Goal: Task Accomplishment & Management: Complete application form

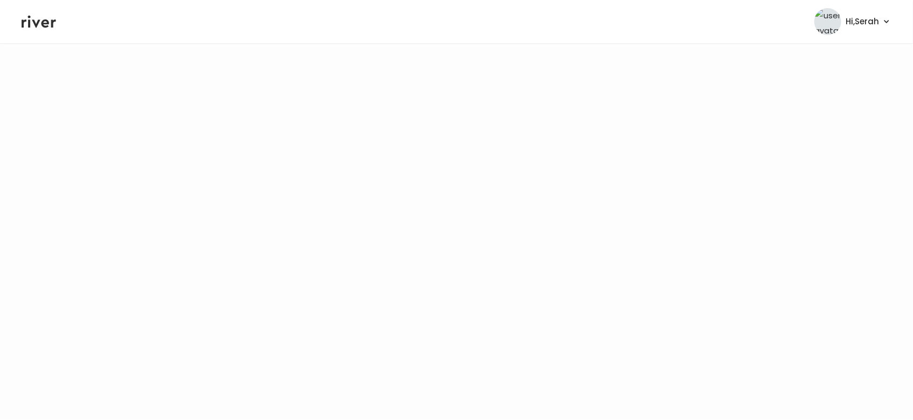
click at [37, 16] on icon at bounding box center [39, 21] width 35 height 16
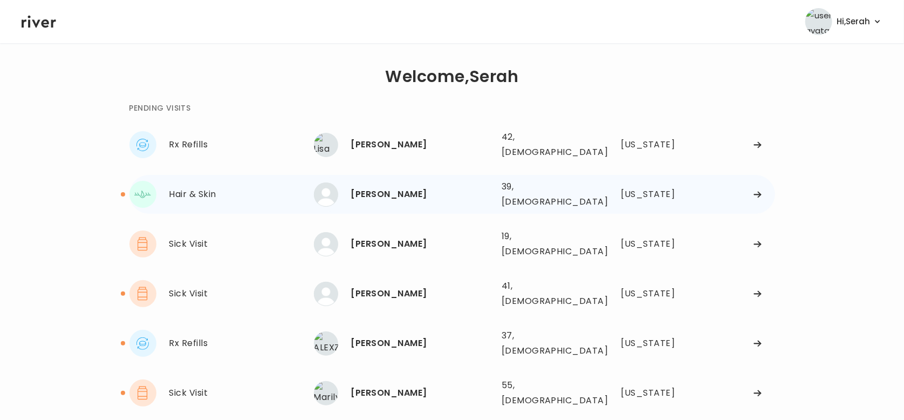
click at [391, 187] on div "Christy Tsaroumis" at bounding box center [422, 194] width 142 height 15
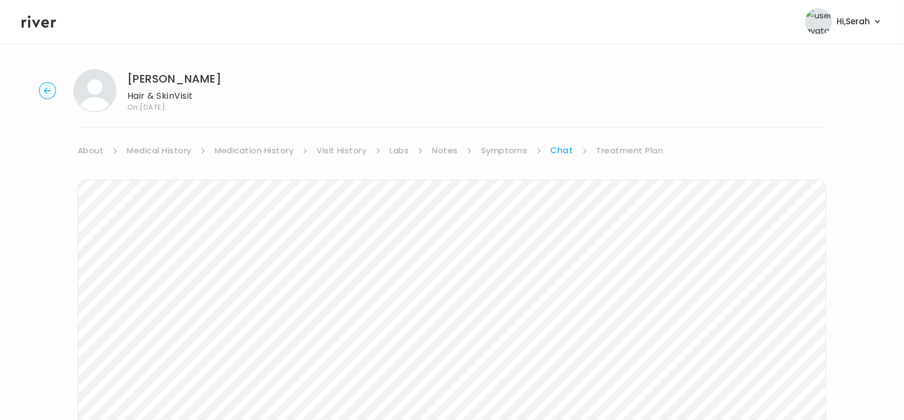
click at [30, 23] on icon at bounding box center [39, 22] width 35 height 12
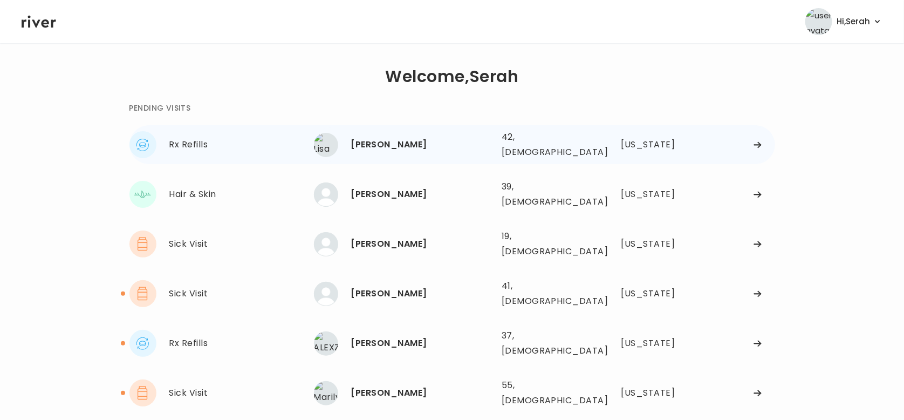
click at [382, 145] on div "Lisa Finney" at bounding box center [422, 144] width 142 height 15
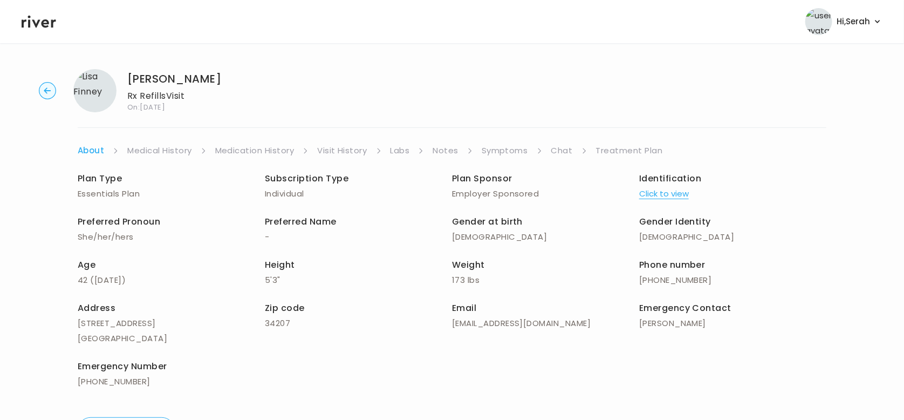
click at [557, 150] on link "Chat" at bounding box center [562, 150] width 22 height 15
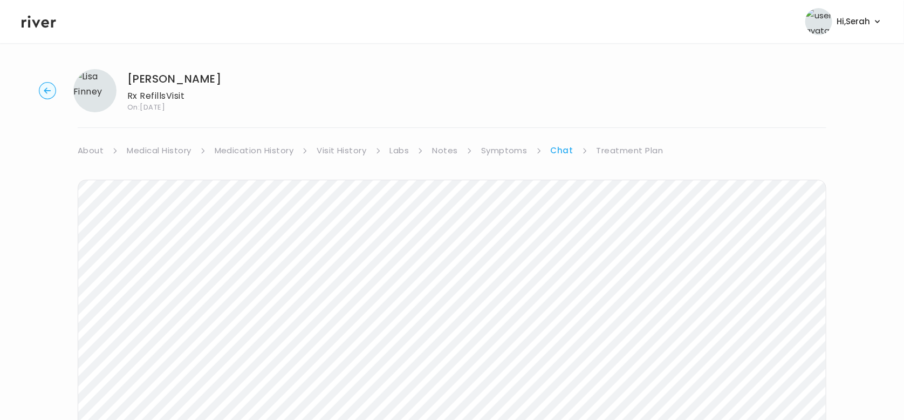
click at [503, 152] on link "Symptoms" at bounding box center [504, 150] width 46 height 15
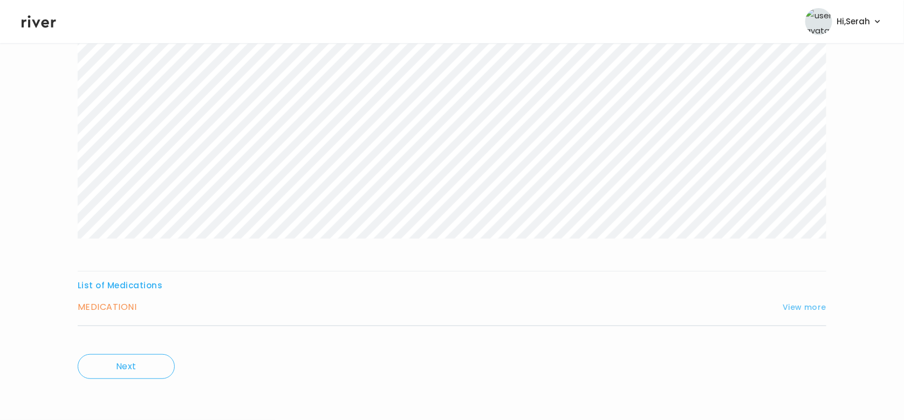
click at [807, 308] on button "View more" at bounding box center [805, 306] width 44 height 13
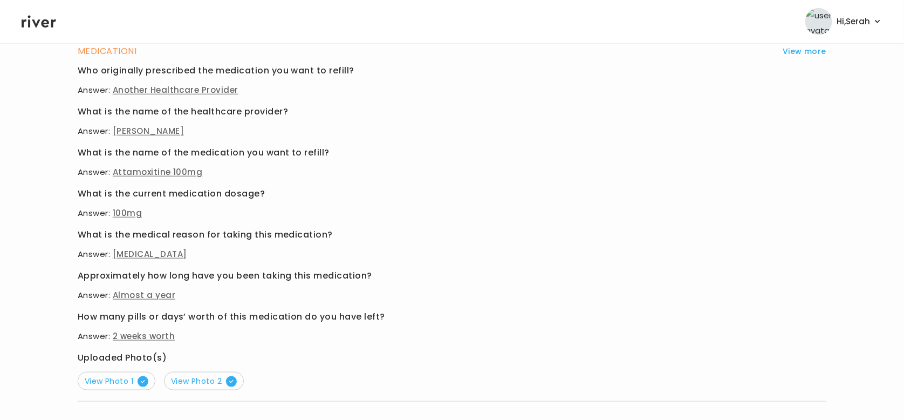
scroll to position [537, 0]
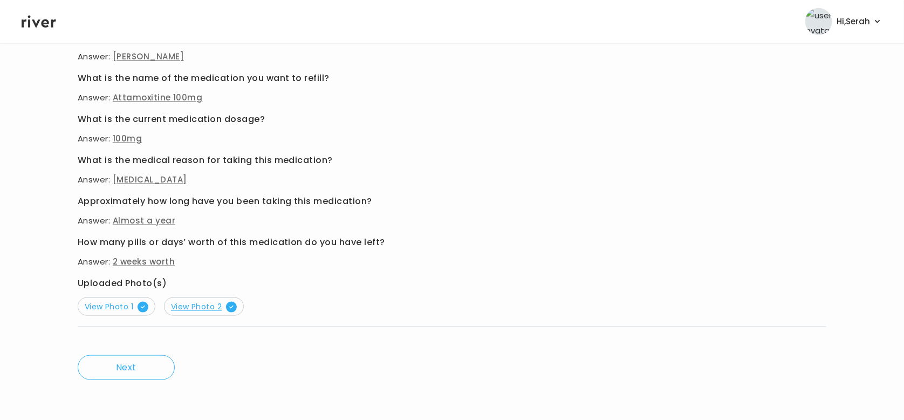
click at [196, 306] on span "View Photo 2" at bounding box center [204, 306] width 66 height 11
click at [121, 316] on div "MEDICATION I View more Who originally prescribed the medication you want to ref…" at bounding box center [452, 148] width 749 height 358
click at [117, 301] on span "View Photo 1" at bounding box center [117, 306] width 64 height 11
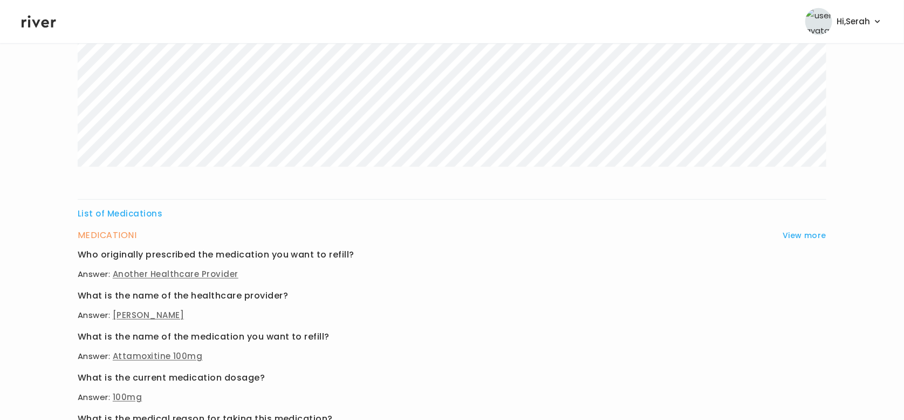
scroll to position [29, 0]
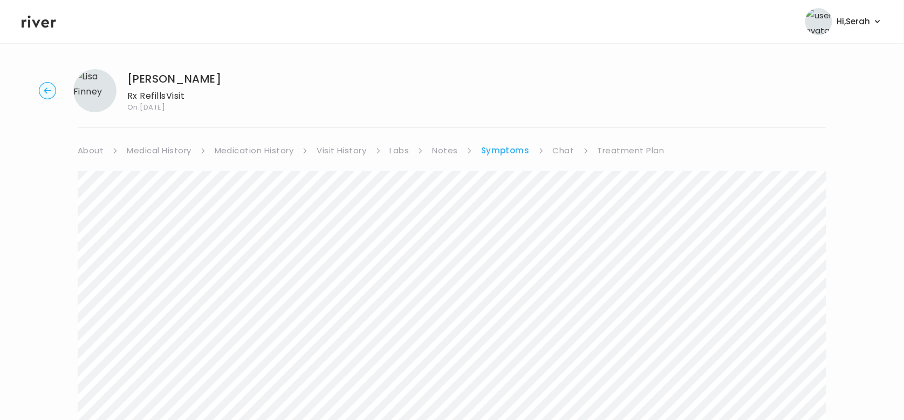
click at [244, 153] on link "Medication History" at bounding box center [254, 150] width 79 height 15
click at [559, 153] on link "Chat" at bounding box center [567, 150] width 22 height 15
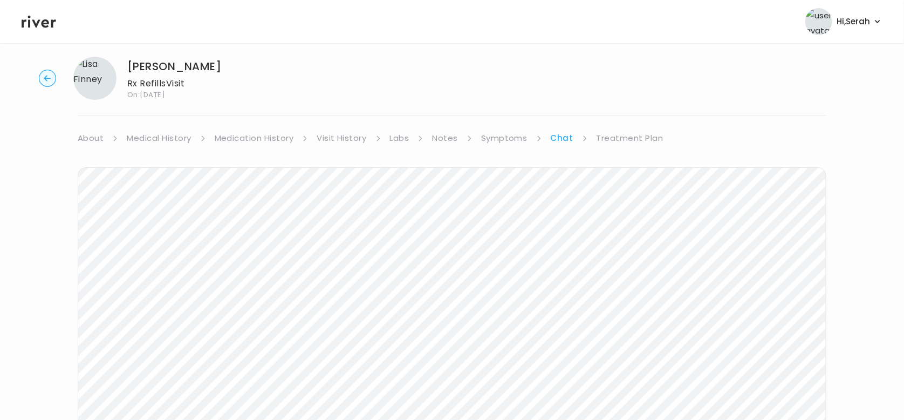
scroll to position [12, 0]
click at [647, 136] on link "Treatment Plan" at bounding box center [630, 138] width 67 height 15
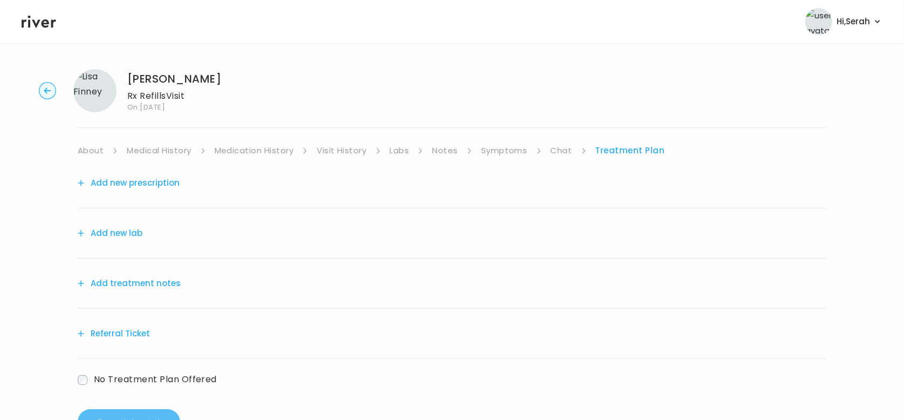
click at [147, 174] on div "Add new prescription" at bounding box center [452, 183] width 749 height 50
click at [158, 186] on button "Add new prescription" at bounding box center [129, 182] width 102 height 15
click at [123, 181] on button "Add new prescription" at bounding box center [129, 182] width 102 height 15
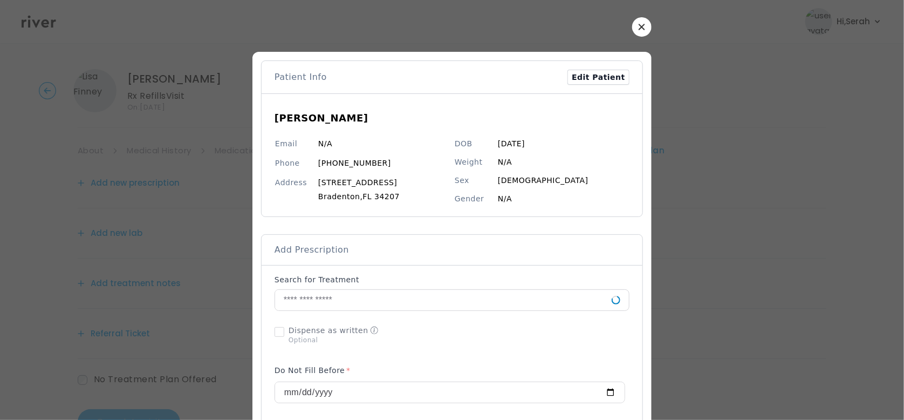
scroll to position [52, 0]
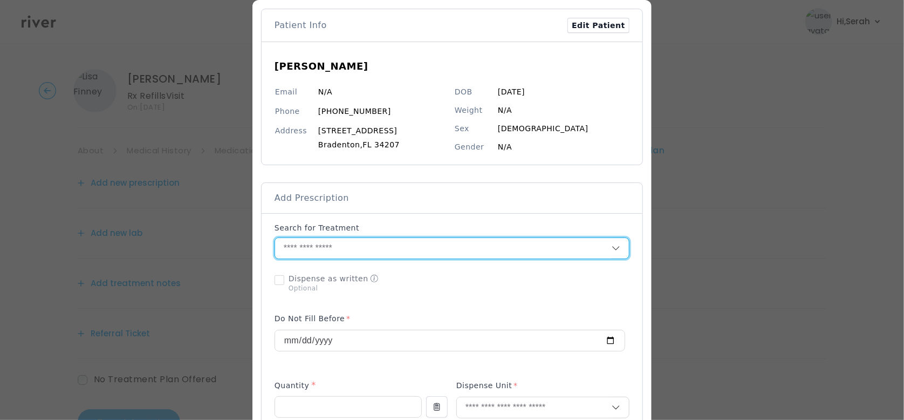
click at [380, 246] on input "text" at bounding box center [443, 248] width 337 height 20
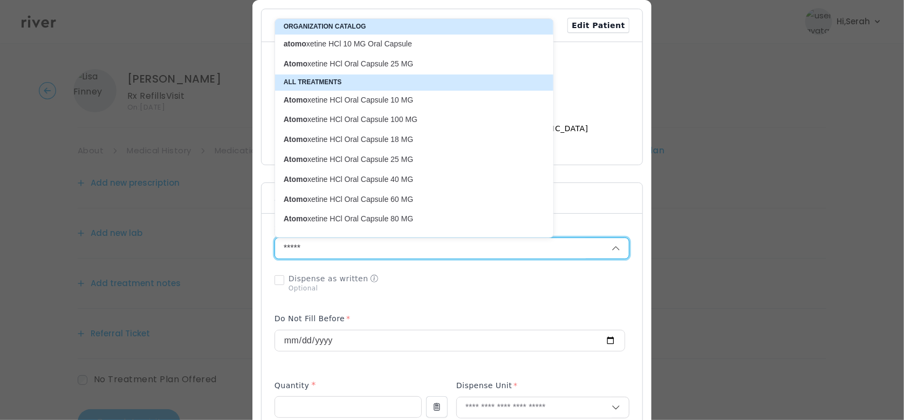
click at [408, 119] on p "Atomo xetine HCl Oral Capsule 100 MG" at bounding box center [408, 119] width 248 height 10
type input "**********"
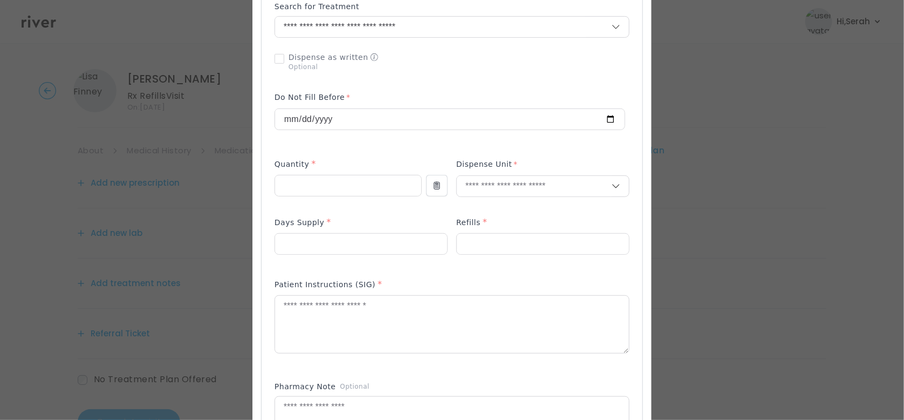
scroll to position [286, 0]
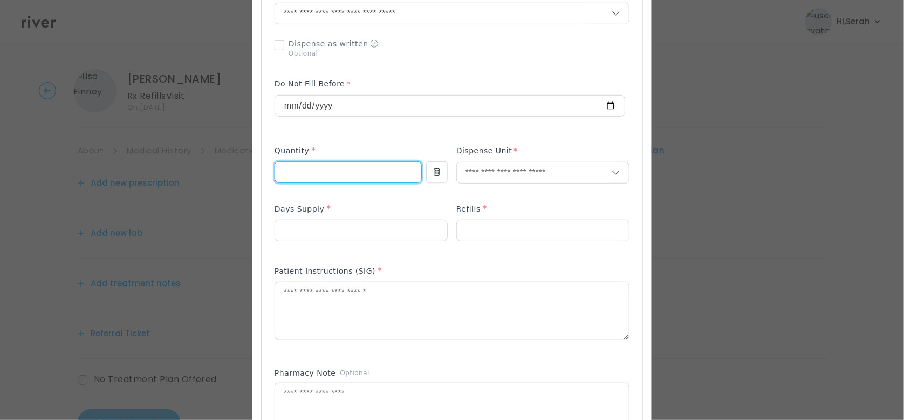
click at [320, 169] on input "number" at bounding box center [348, 172] width 146 height 20
type input "**"
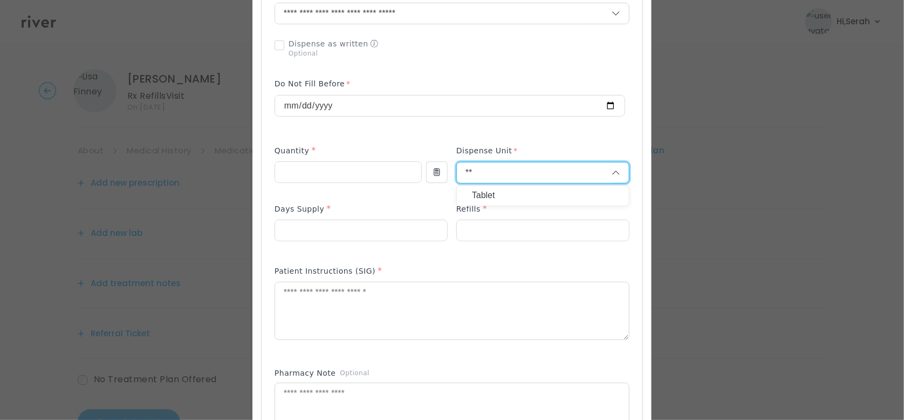
type input "**"
click at [492, 189] on p "Tablet" at bounding box center [543, 196] width 142 height 16
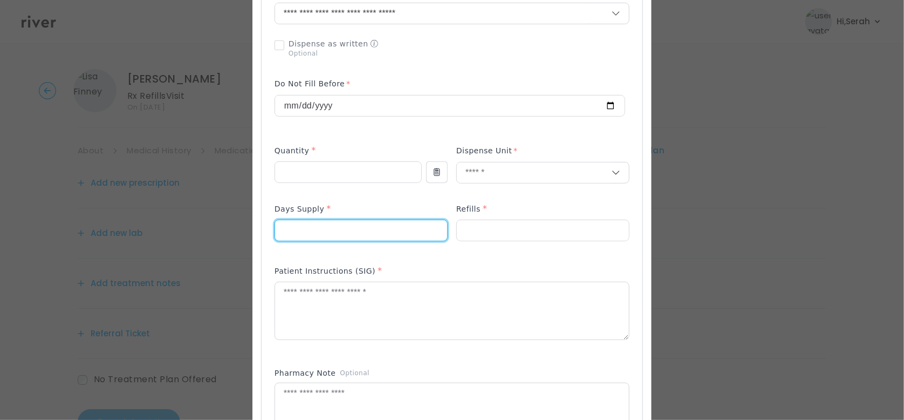
click at [338, 224] on input "number" at bounding box center [361, 230] width 172 height 20
type input "**"
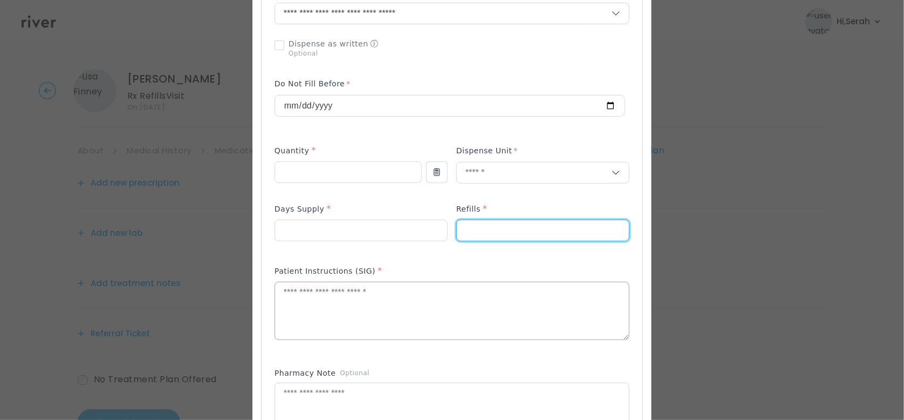
type input "*"
click at [328, 299] on textarea at bounding box center [452, 310] width 354 height 57
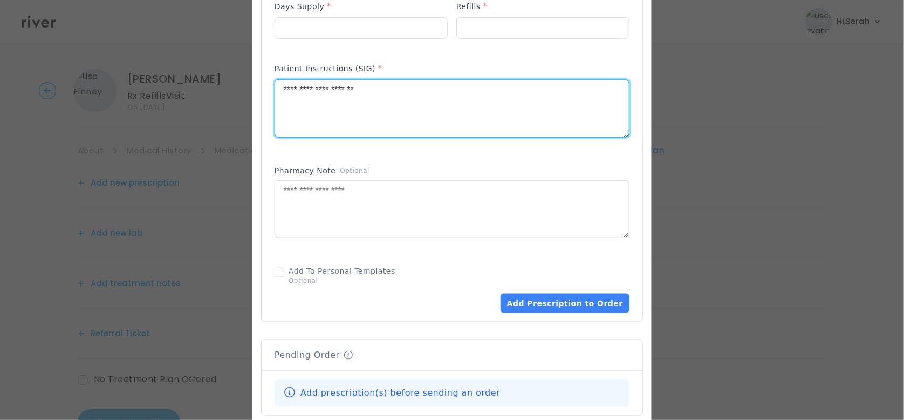
scroll to position [492, 0]
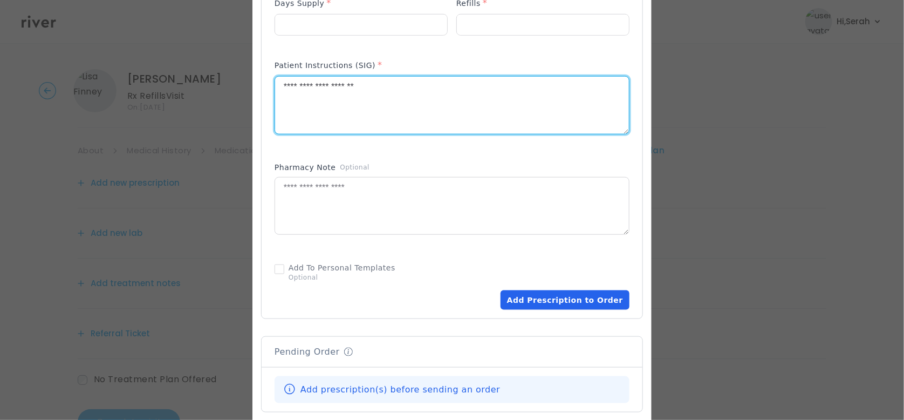
type textarea "**********"
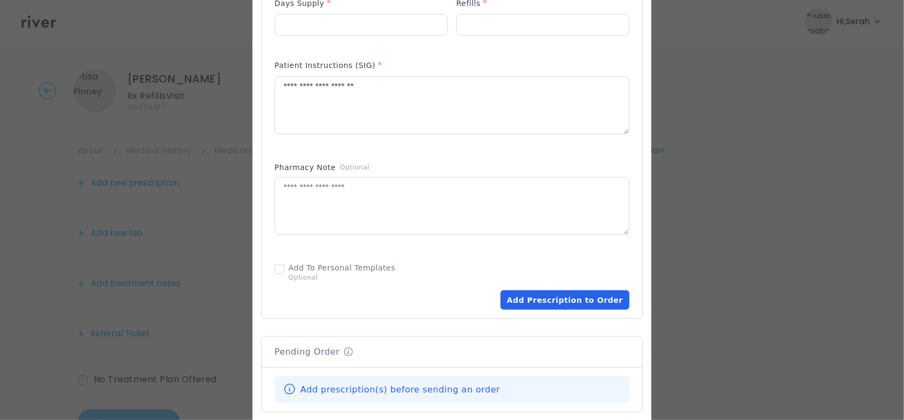
click at [566, 299] on button "Add Prescription to Order" at bounding box center [565, 299] width 129 height 19
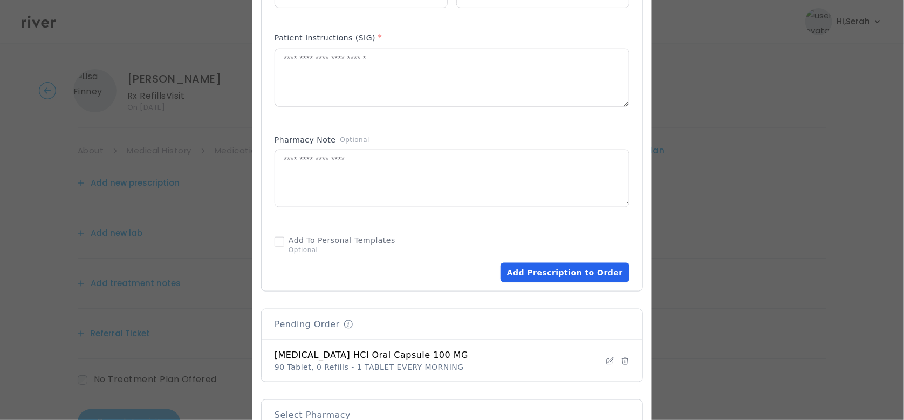
scroll to position [519, 0]
click at [419, 181] on textarea at bounding box center [452, 178] width 354 height 57
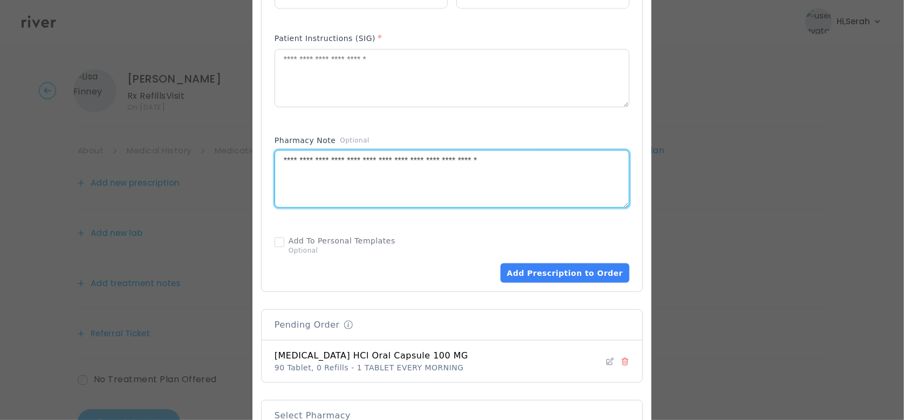
type textarea "**********"
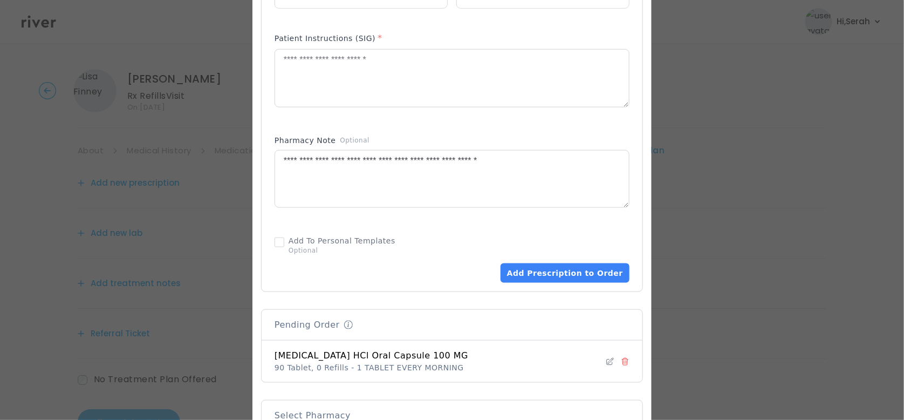
click at [623, 357] on icon at bounding box center [625, 361] width 9 height 9
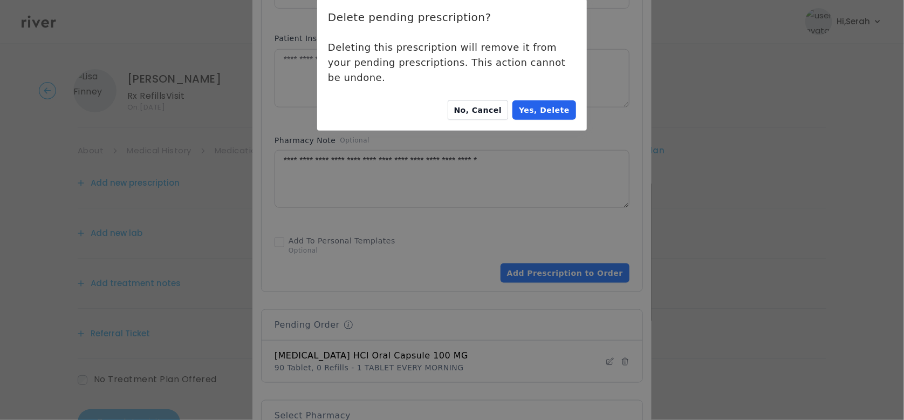
click at [539, 103] on button "Yes, Delete" at bounding box center [544, 109] width 64 height 19
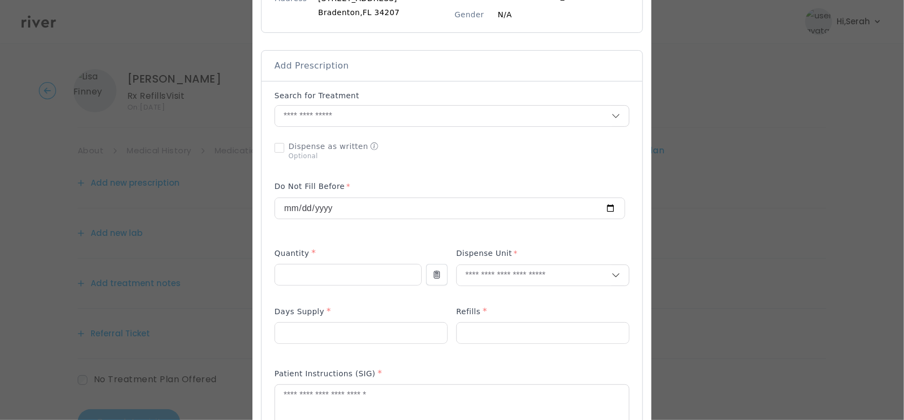
scroll to position [184, 0]
click at [408, 104] on div "Search for Treatment" at bounding box center [452, 97] width 355 height 15
click at [403, 116] on input "text" at bounding box center [443, 115] width 337 height 20
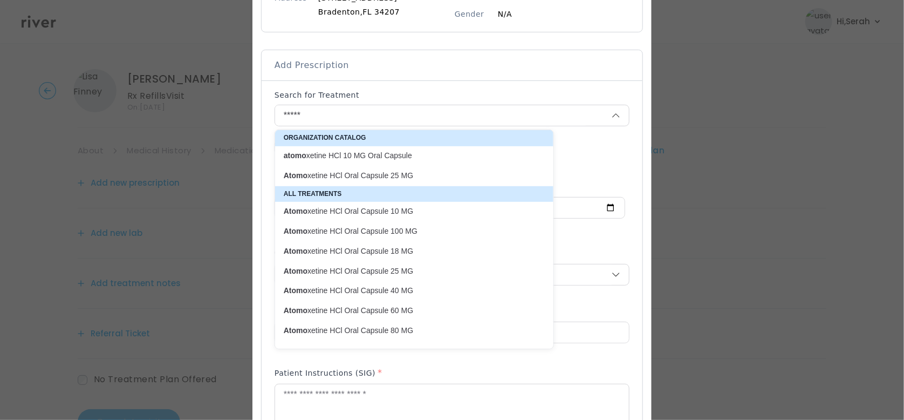
click at [421, 228] on p "Atomo xetine HCl Oral Capsule 100 MG" at bounding box center [408, 231] width 248 height 10
type input "**********"
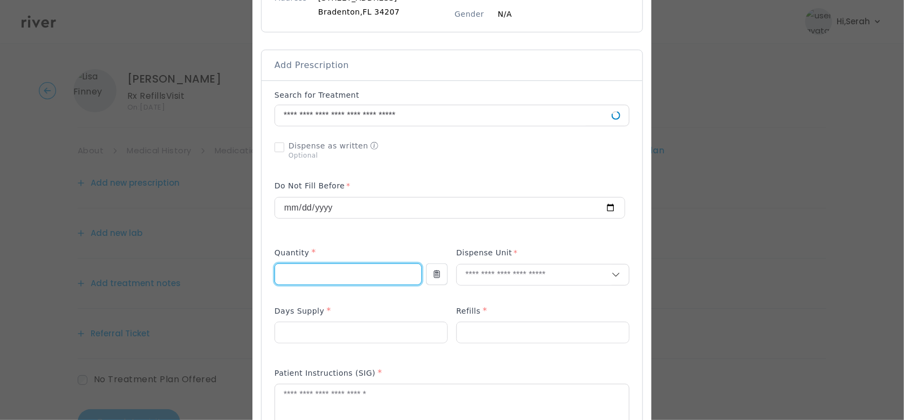
click at [348, 273] on input "number" at bounding box center [348, 274] width 146 height 20
type input "**"
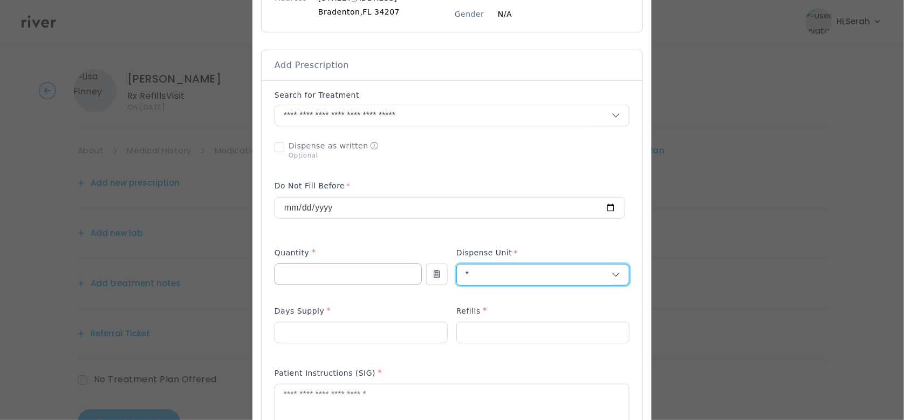
type input "**"
click at [485, 308] on div "Add Prescription to Order" at bounding box center [452, 353] width 355 height 527
click at [488, 276] on input "text" at bounding box center [534, 274] width 155 height 20
type input "**"
click at [488, 293] on p "Tablet" at bounding box center [543, 298] width 142 height 16
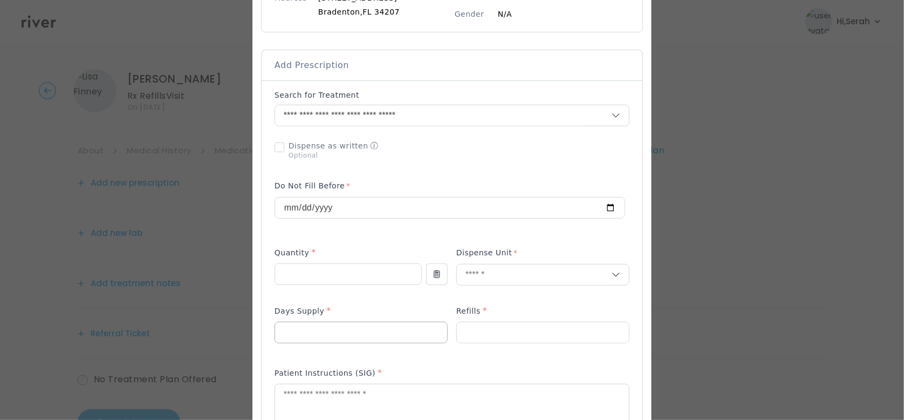
click at [341, 324] on input "number" at bounding box center [361, 332] width 172 height 20
type input "**"
type input "*"
click at [340, 304] on div "Days Supply *" at bounding box center [361, 312] width 173 height 17
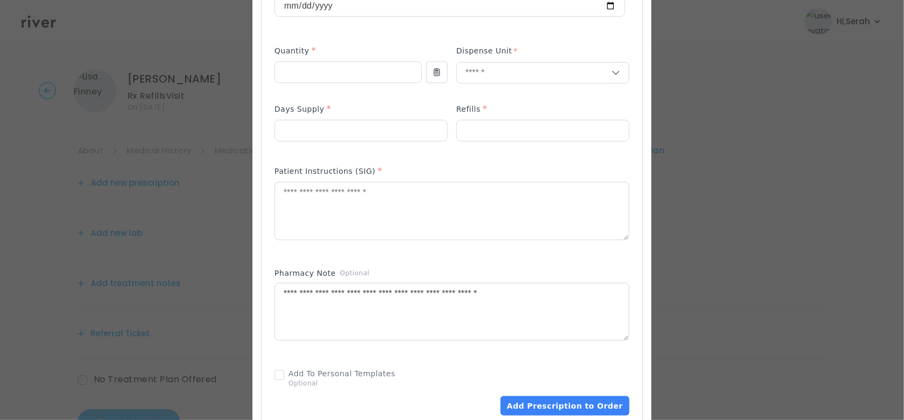
scroll to position [388, 0]
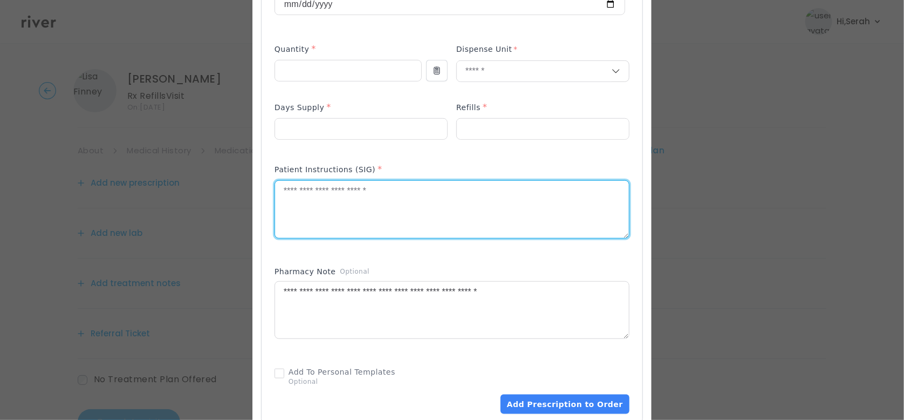
click at [339, 200] on textarea at bounding box center [452, 209] width 354 height 57
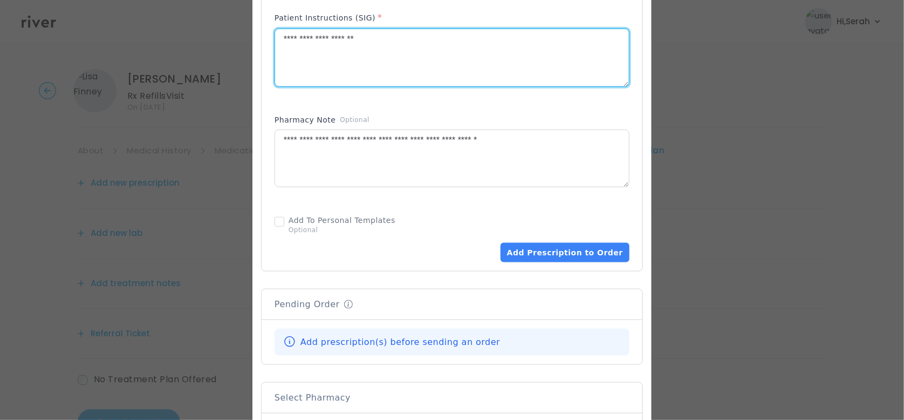
scroll to position [541, 0]
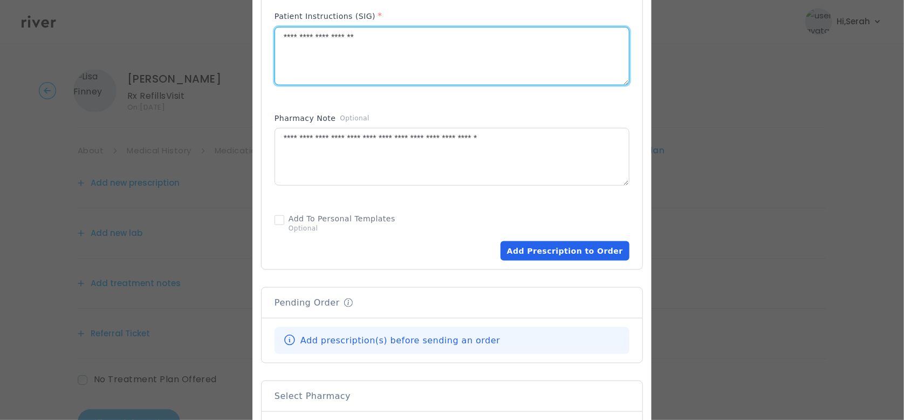
type textarea "**********"
click at [561, 249] on button "Add Prescription to Order" at bounding box center [565, 250] width 129 height 19
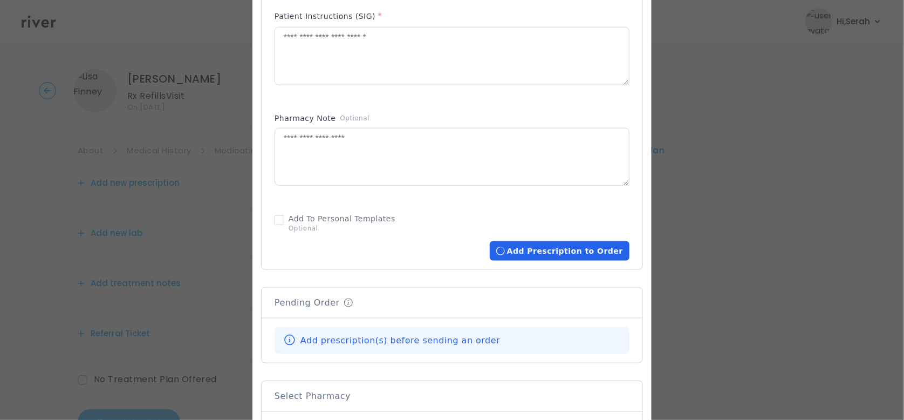
scroll to position [746, 0]
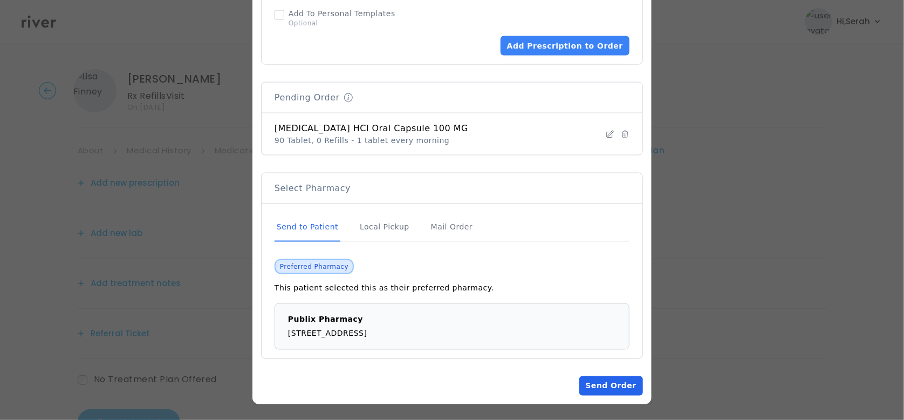
click at [606, 386] on button "Send Order" at bounding box center [611, 385] width 64 height 19
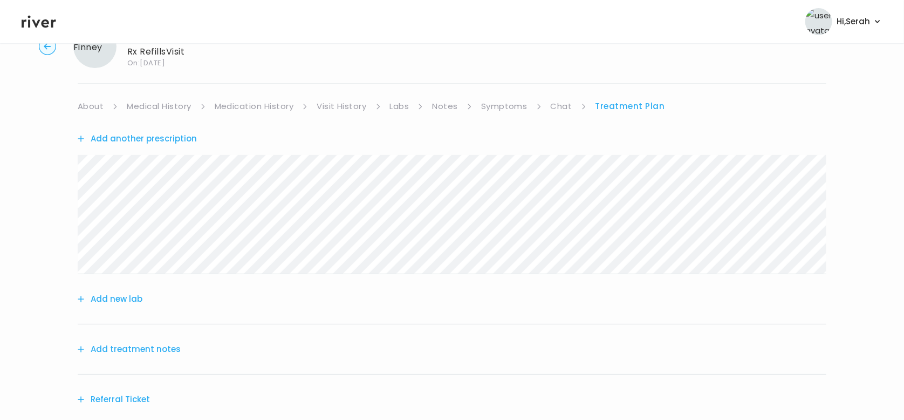
scroll to position [151, 0]
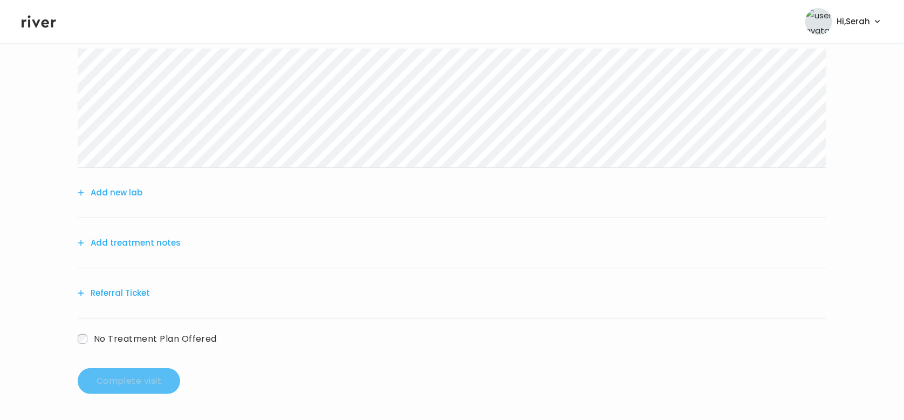
click at [144, 235] on button "Add treatment notes" at bounding box center [129, 242] width 103 height 15
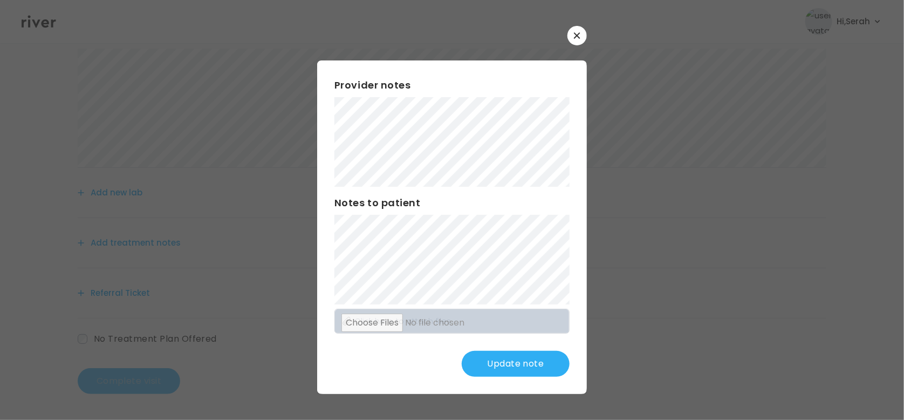
click at [509, 360] on button "Update note" at bounding box center [516, 364] width 108 height 26
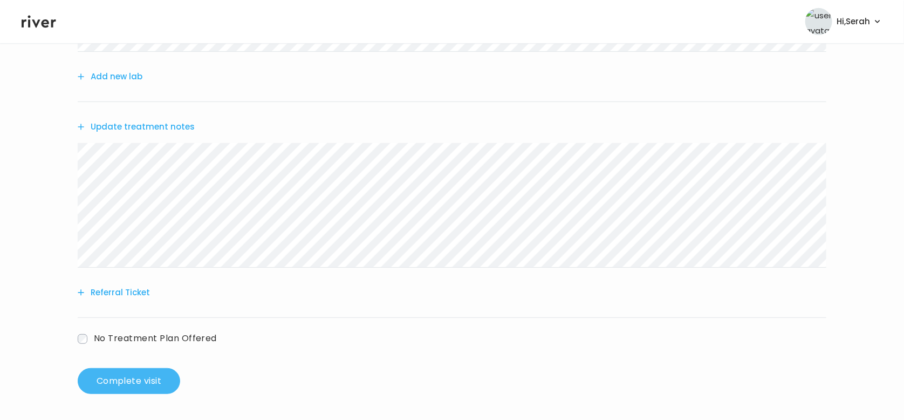
scroll to position [266, 0]
click at [143, 376] on button "Complete visit" at bounding box center [129, 381] width 102 height 26
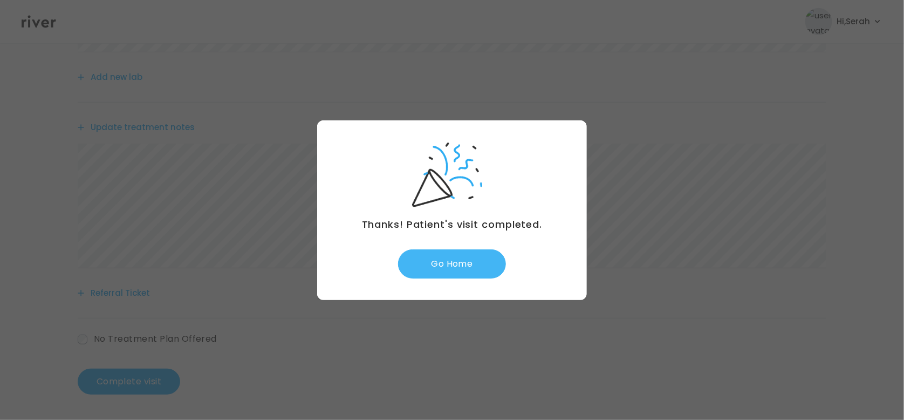
click at [458, 255] on button "Go Home" at bounding box center [452, 263] width 108 height 29
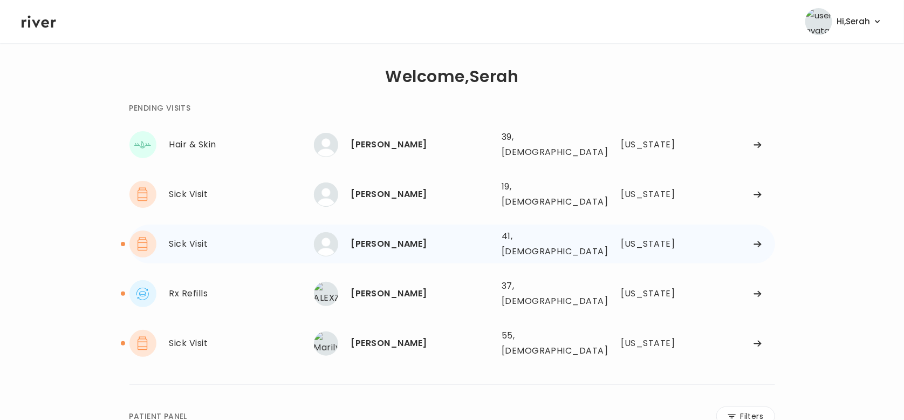
click at [390, 236] on div "Lauren Alleyne" at bounding box center [422, 243] width 142 height 15
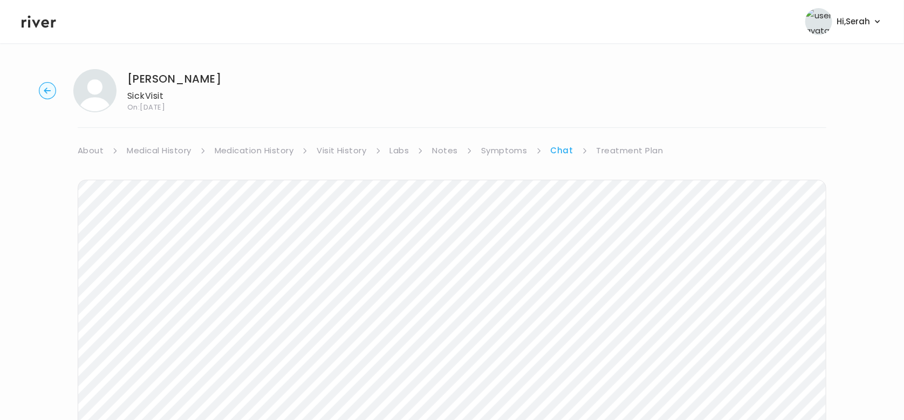
click at [499, 159] on div "Next Ping message sent" at bounding box center [452, 365] width 749 height 415
click at [595, 141] on div "Lauren Alleyne Sick Visit On: 13 Oct 2025 About Medical History Medication Hist…" at bounding box center [452, 321] width 904 height 522
click at [605, 154] on link "Treatment Plan" at bounding box center [630, 150] width 67 height 15
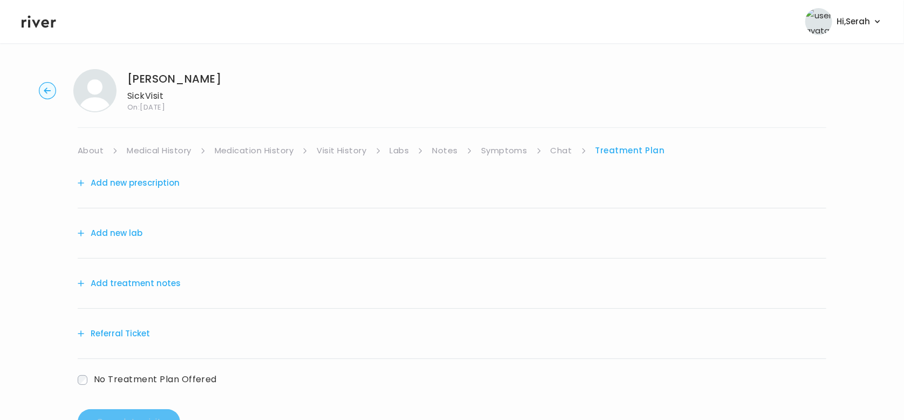
scroll to position [40, 0]
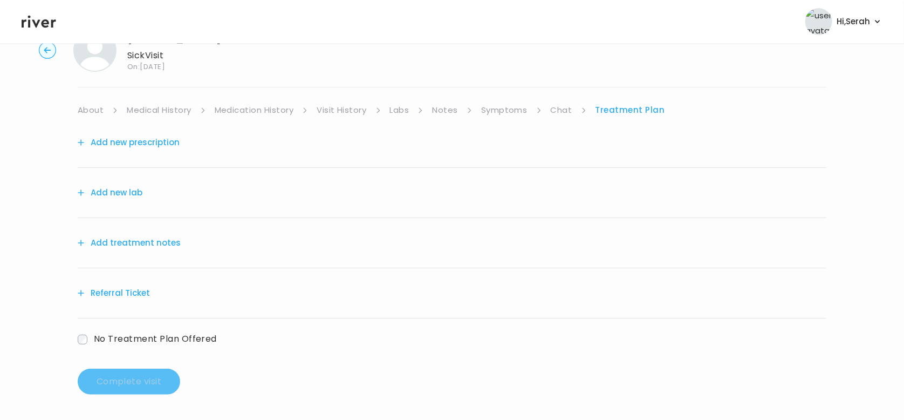
click at [136, 336] on span "No Treatment Plan Offered" at bounding box center [155, 339] width 123 height 12
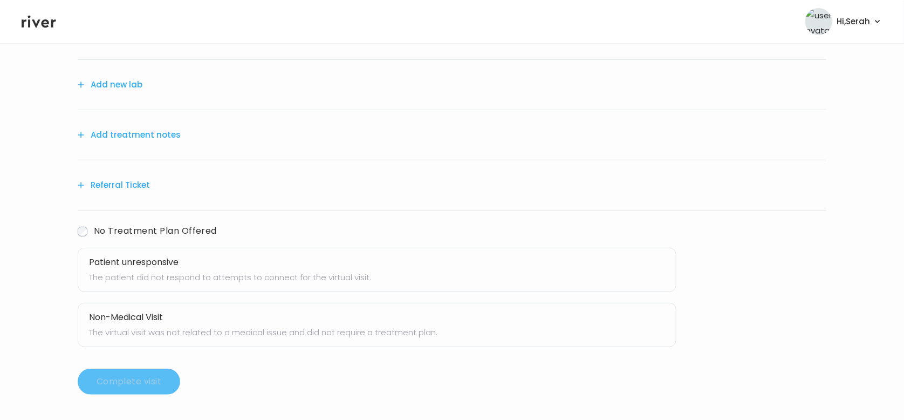
click at [205, 326] on p "The virtual visit was not related to a medical issue and did not require a trea…" at bounding box center [377, 332] width 576 height 15
click at [126, 379] on button "Complete visit" at bounding box center [129, 381] width 102 height 26
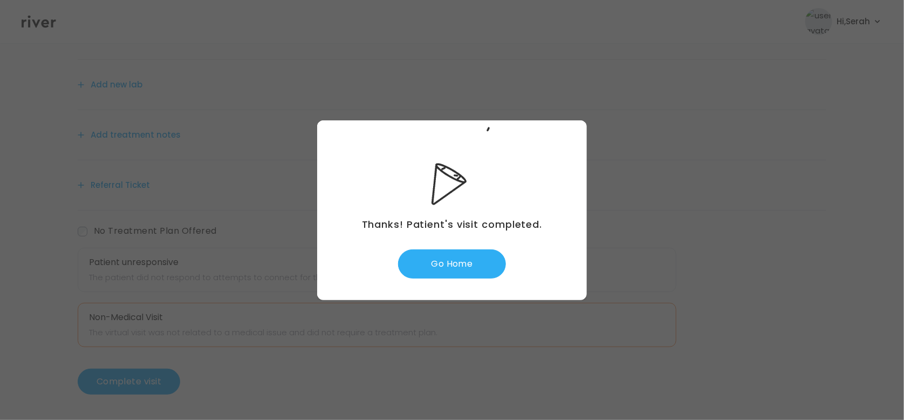
click at [453, 293] on div "Thanks! Patient's visit completed. Go Home" at bounding box center [452, 210] width 270 height 180
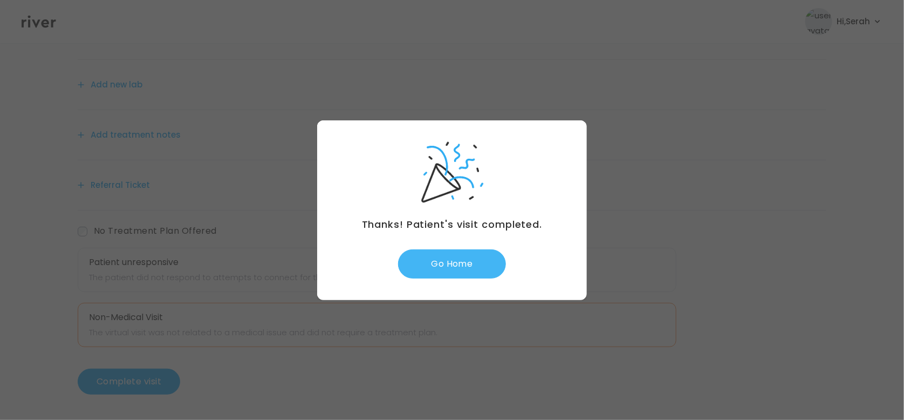
click at [440, 266] on button "Go Home" at bounding box center [452, 263] width 108 height 29
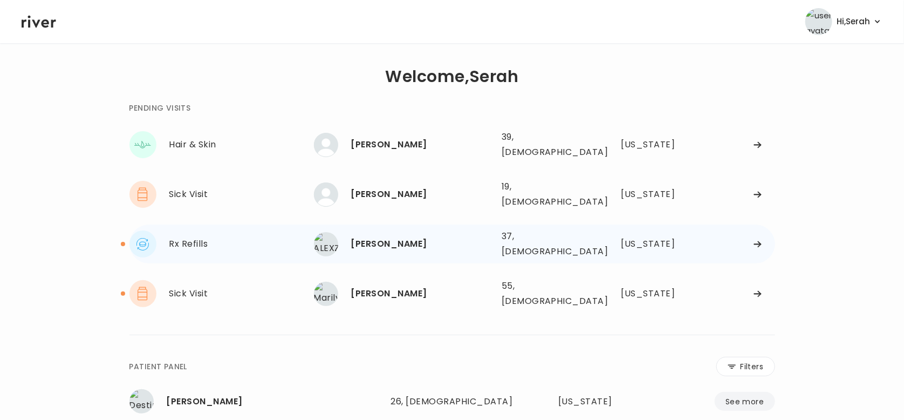
click at [383, 238] on div "[PERSON_NAME] 37, [DEMOGRAPHIC_DATA] See more" at bounding box center [403, 244] width 179 height 24
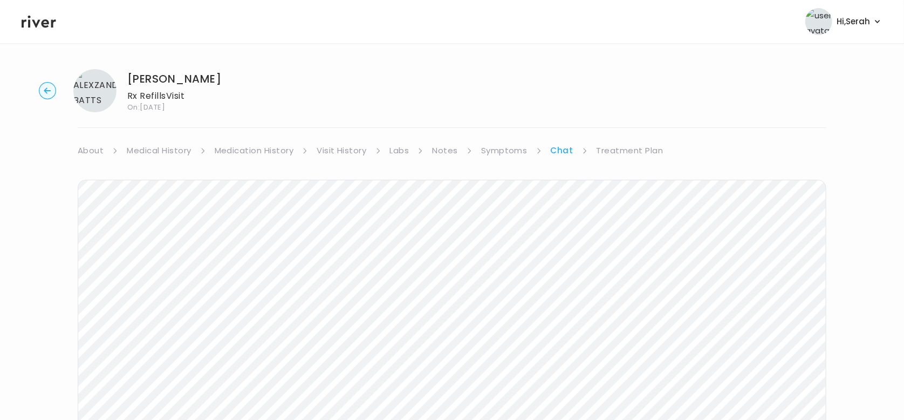
click at [516, 149] on link "Symptoms" at bounding box center [504, 150] width 46 height 15
click at [564, 150] on link "Chat" at bounding box center [564, 150] width 22 height 15
click at [39, 25] on icon at bounding box center [39, 21] width 35 height 16
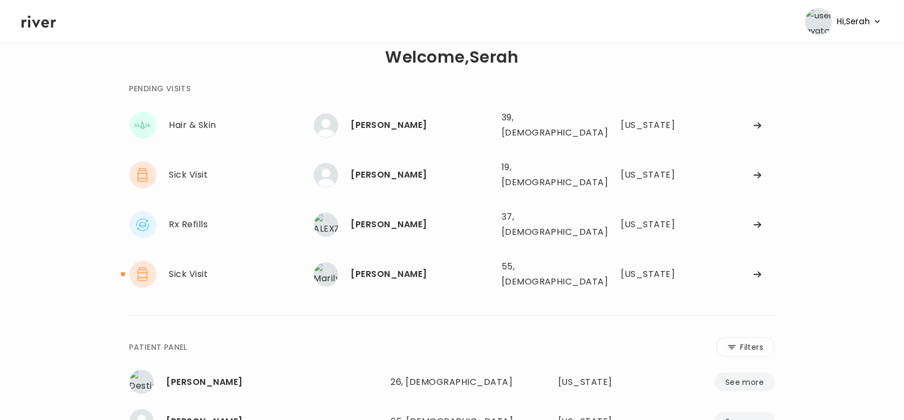
scroll to position [6, 0]
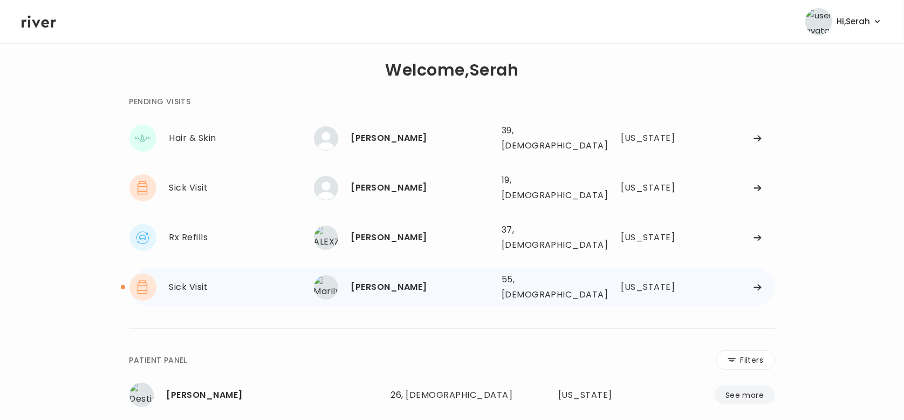
click at [397, 279] on div "[PERSON_NAME]" at bounding box center [422, 286] width 142 height 15
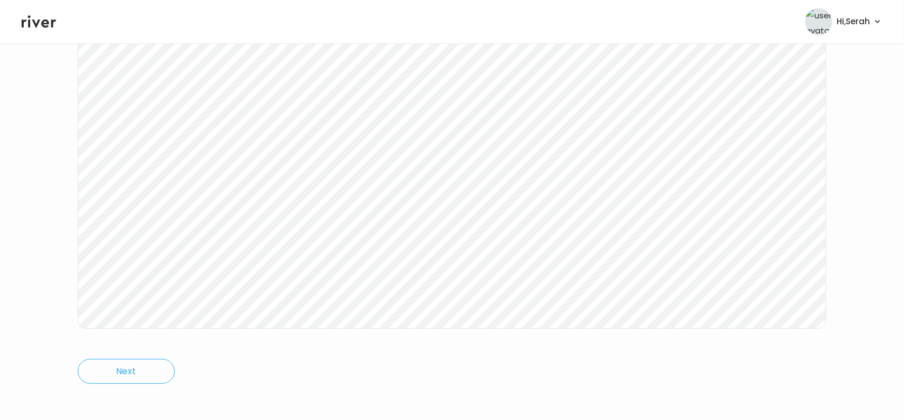
scroll to position [180, 0]
click at [37, 30] on header "Hi, Serah Profile Logout" at bounding box center [452, 21] width 904 height 43
click at [40, 22] on icon at bounding box center [39, 21] width 35 height 16
